Goal: Information Seeking & Learning: Stay updated

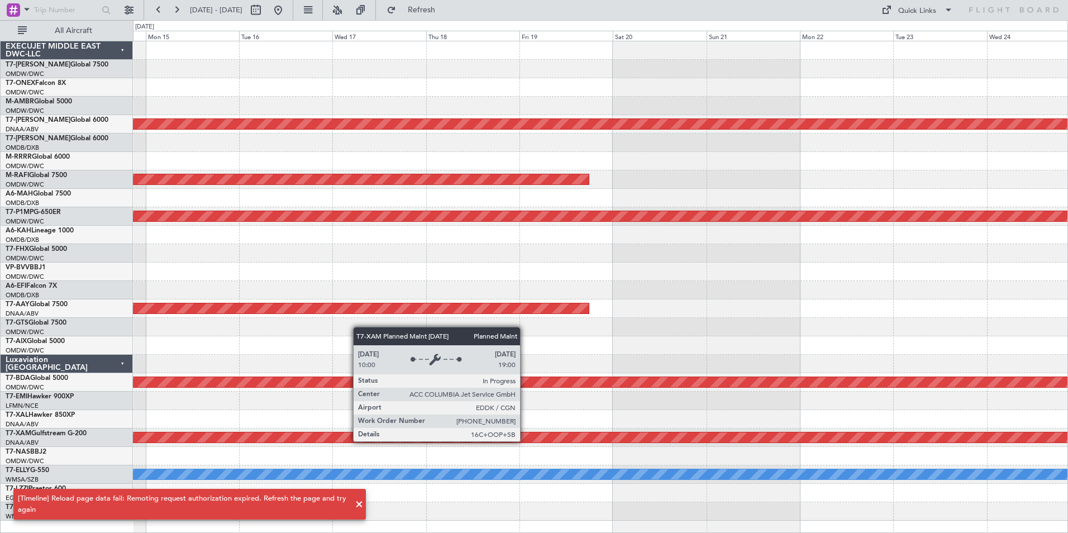
click at [943, 350] on div "Unplanned Maint Dubai (Al Maktoum Intl) Planned Maint Dubai (Al Maktoum Intl) P…" at bounding box center [600, 280] width 934 height 479
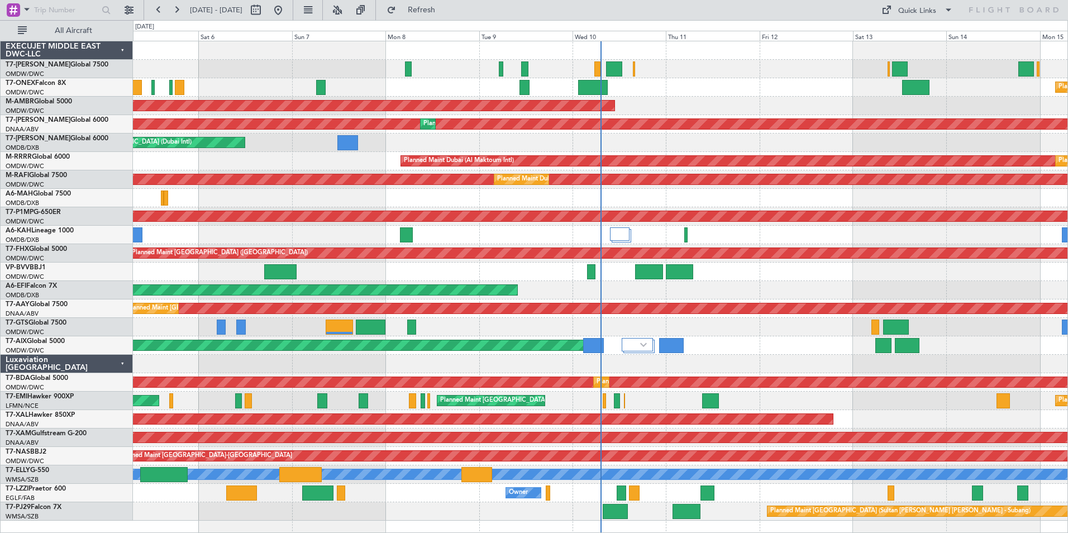
click at [429, 88] on div "Planned Maint Nurnberg" at bounding box center [600, 87] width 934 height 18
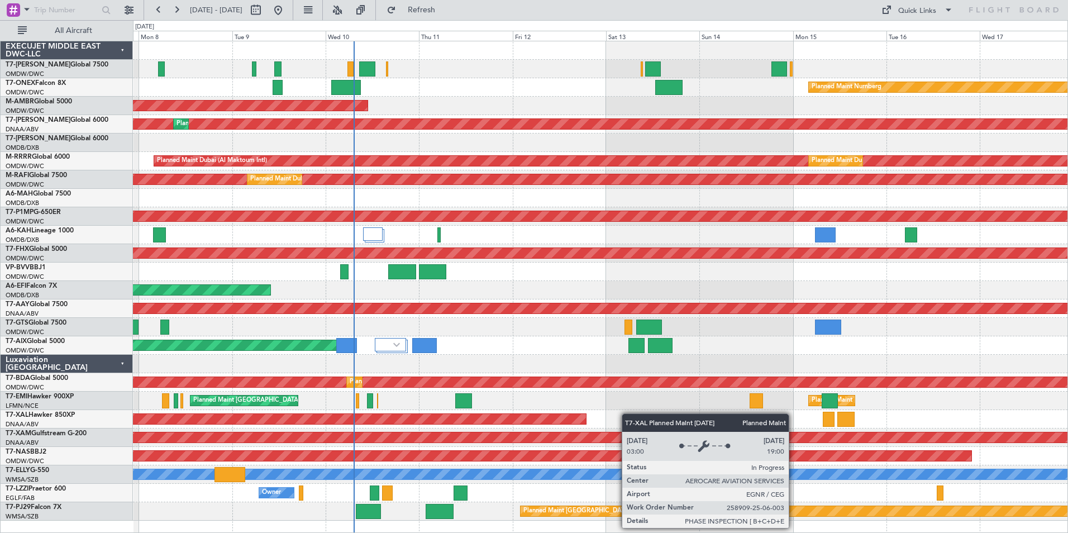
click at [567, 415] on div "Planned Maint Nurnberg AOG Maint [GEOGRAPHIC_DATA] (Al Maktoum Intl) Unplanned …" at bounding box center [600, 280] width 934 height 479
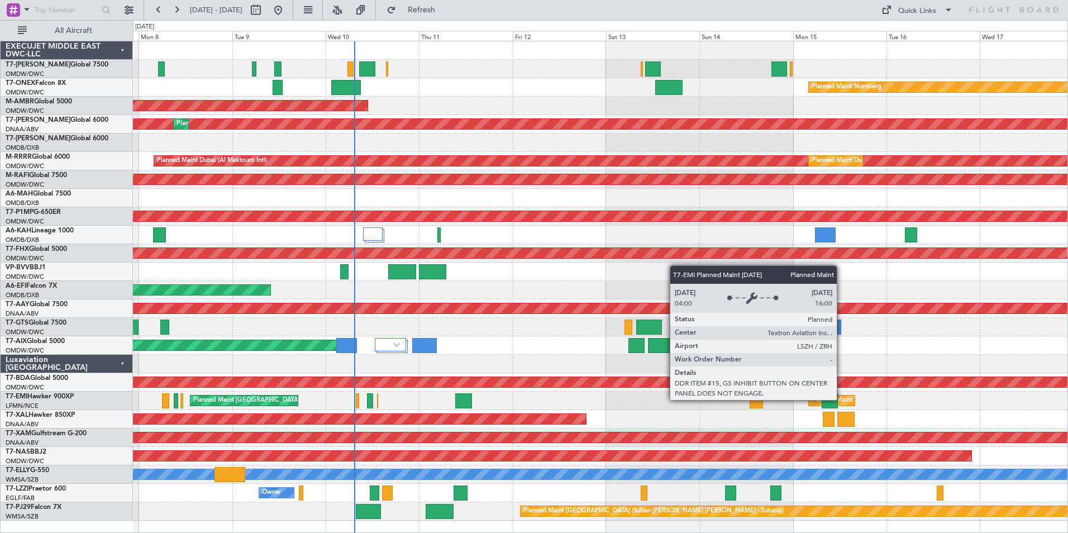
click at [841, 399] on div "Planned Maint [GEOGRAPHIC_DATA]" at bounding box center [864, 400] width 107 height 17
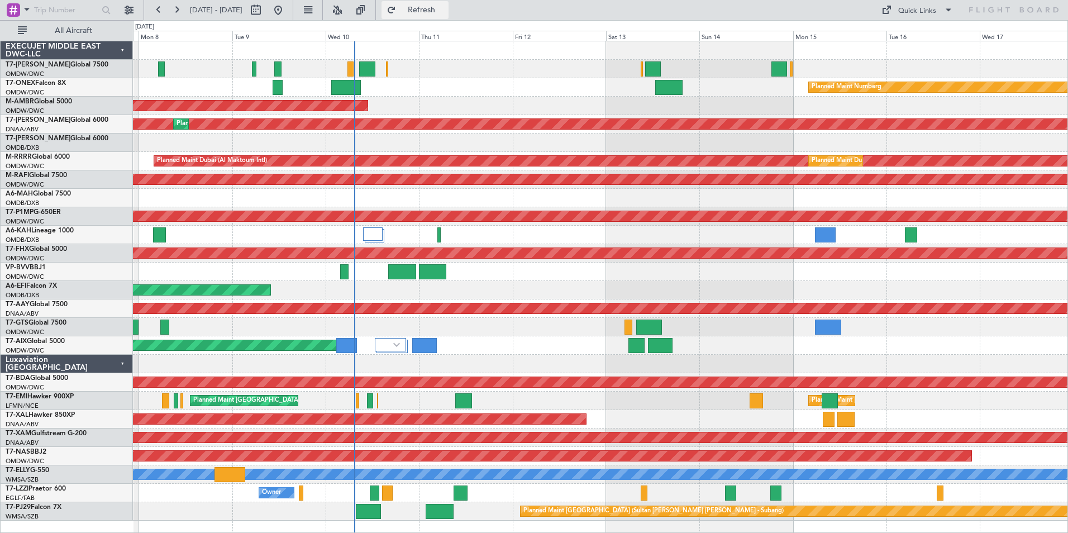
click at [440, 6] on button "Refresh" at bounding box center [414, 10] width 67 height 18
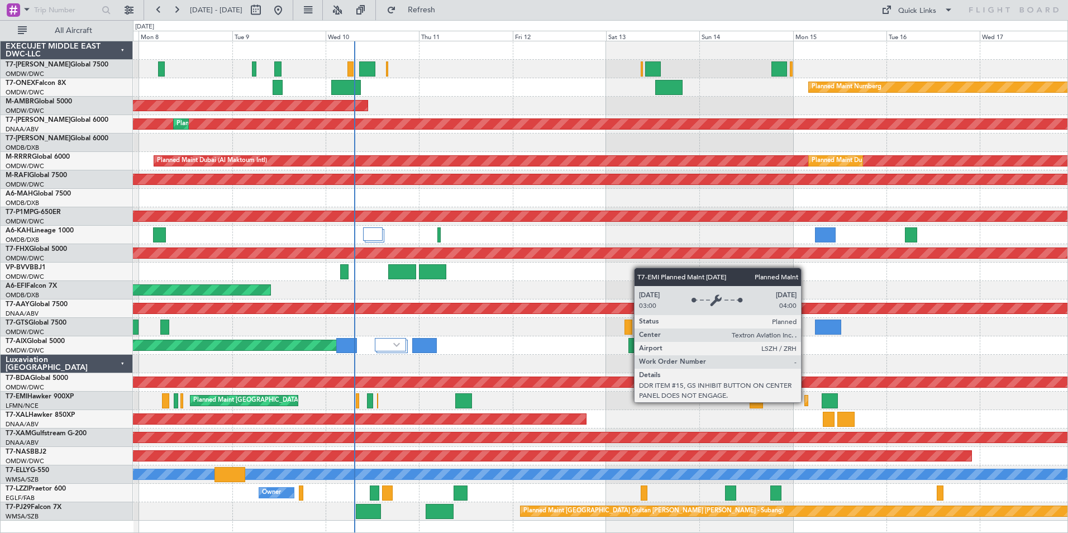
click at [806, 401] on div "Planned Maint [GEOGRAPHIC_DATA]" at bounding box center [808, 400] width 6 height 10
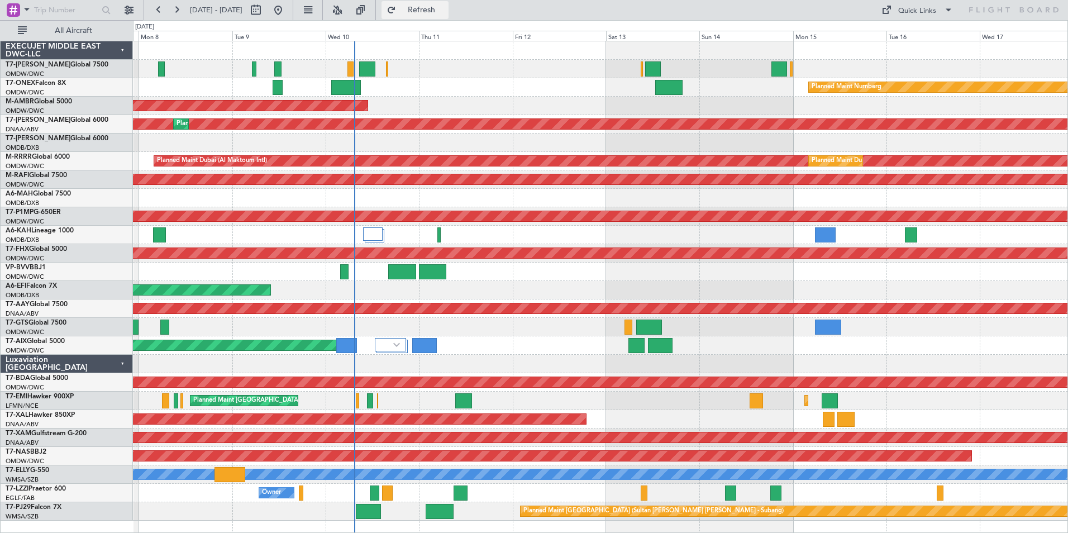
click at [444, 7] on span "Refresh" at bounding box center [421, 10] width 47 height 8
